Goal: Information Seeking & Learning: Learn about a topic

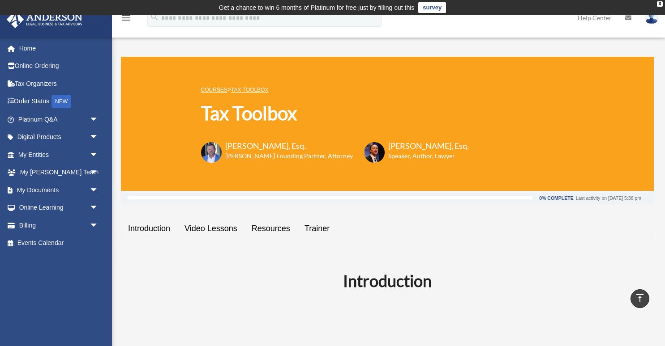
scroll to position [1451, 0]
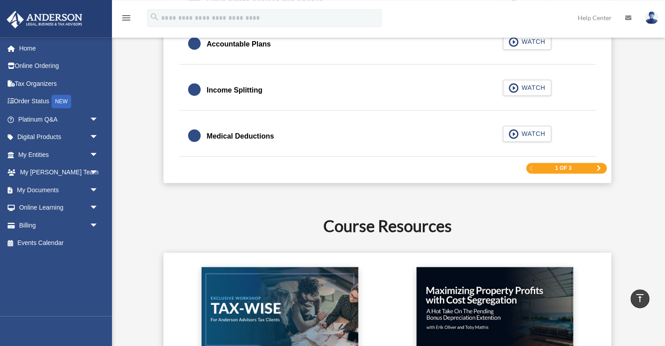
click at [598, 166] on span "Next Page" at bounding box center [598, 168] width 5 height 5
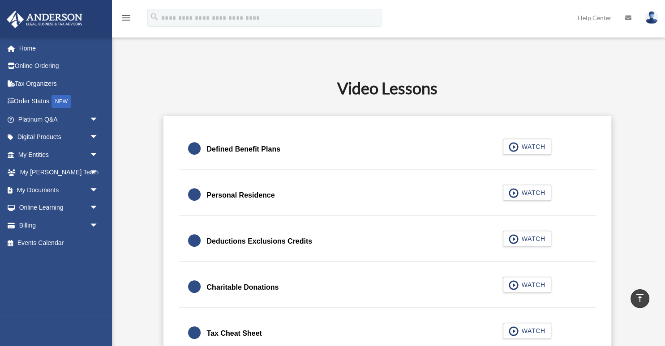
scroll to position [476, 0]
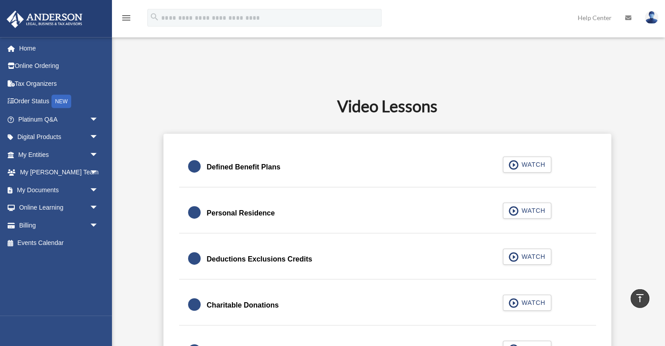
click at [252, 214] on div "Personal Residence" at bounding box center [241, 213] width 68 height 13
click at [516, 209] on span "button" at bounding box center [513, 211] width 10 height 10
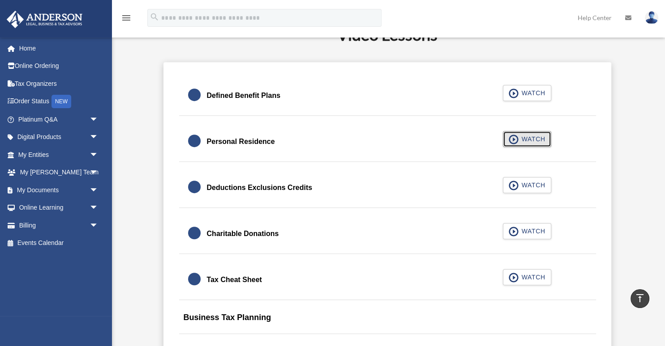
scroll to position [567, 0]
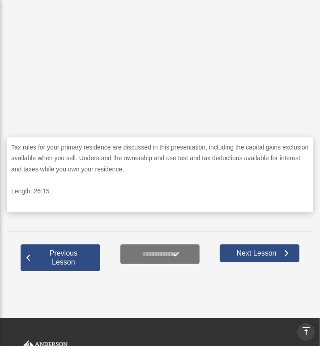
scroll to position [283, 0]
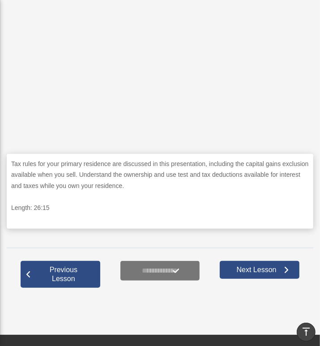
click at [190, 166] on p "Tax rules for your primary residence are discussed in this presentation, includ…" at bounding box center [160, 174] width 298 height 33
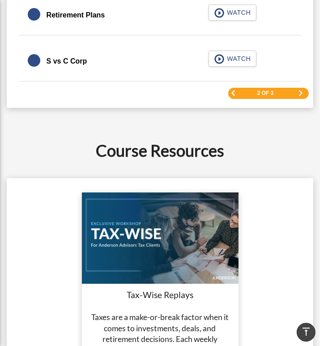
scroll to position [1323, 0]
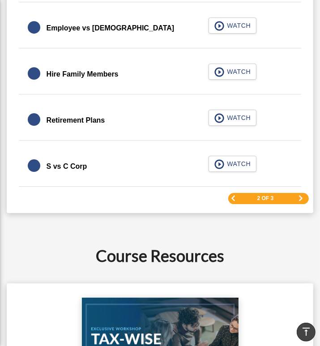
click at [116, 217] on div "0% Complete Last activity on September 22, 2025 5:38 pm Introduction Video Less…" at bounding box center [160, 124] width 307 height 2481
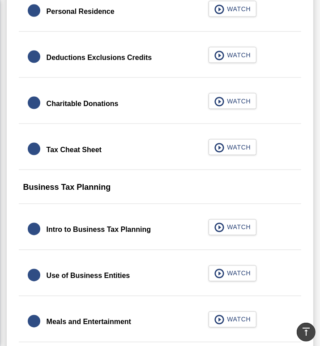
scroll to position [661, 0]
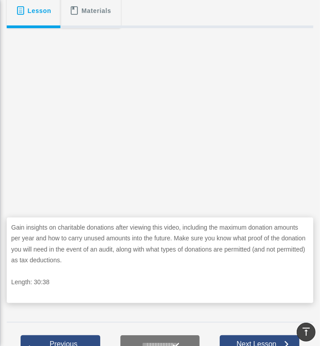
scroll to position [236, 0]
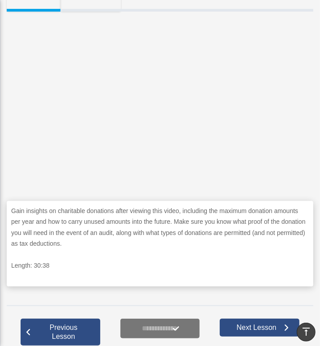
click at [148, 229] on p "Gain insights on charitable donations after viewing this video, including the m…" at bounding box center [160, 227] width 298 height 44
click at [189, 230] on p "Gain insights on charitable donations after viewing this video, including the m…" at bounding box center [160, 227] width 298 height 44
click at [159, 220] on p "Gain insights on charitable donations after viewing this video, including the m…" at bounding box center [160, 227] width 298 height 44
